Goal: Find specific page/section: Find specific page/section

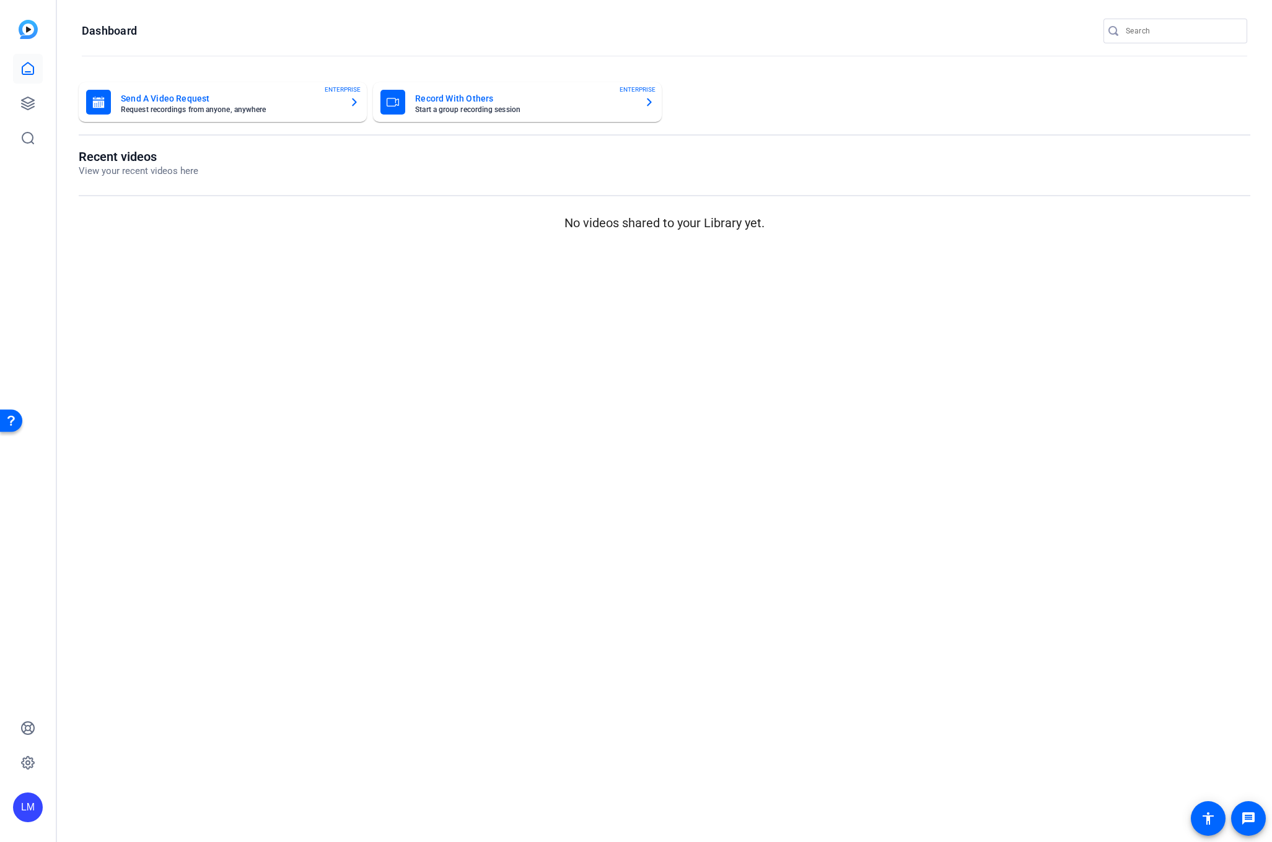
click at [1142, 28] on input "Search" at bounding box center [1180, 31] width 111 height 15
paste input "2504-11516-CS"
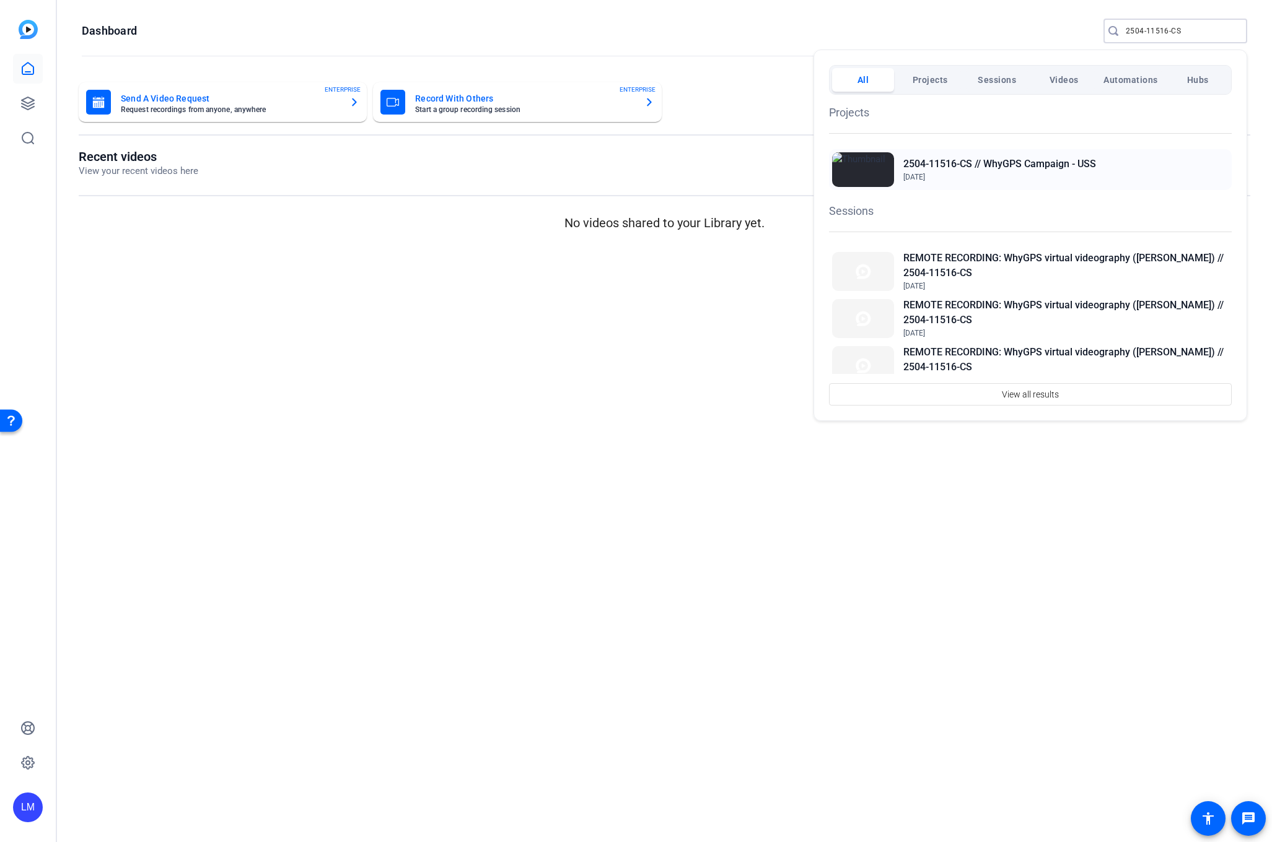
type input "2504-11516-CS"
click at [976, 155] on div "2504-11516-CS // WhyGPS Campaign - USS [DATE]" at bounding box center [1030, 169] width 403 height 41
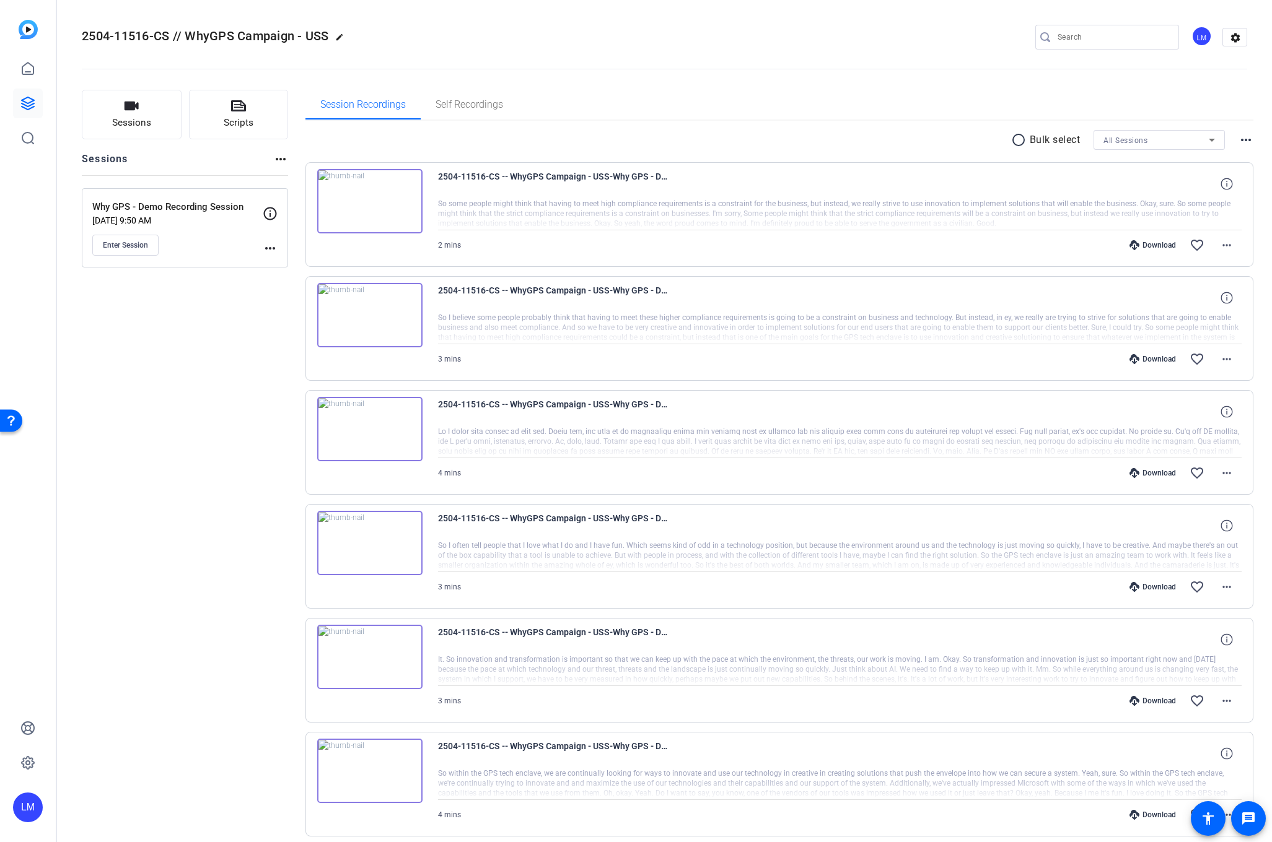
click at [269, 248] on mat-icon "more_horiz" at bounding box center [270, 248] width 15 height 15
click at [282, 266] on span "Edit Session" at bounding box center [301, 266] width 56 height 15
